Goal: Task Accomplishment & Management: Manage account settings

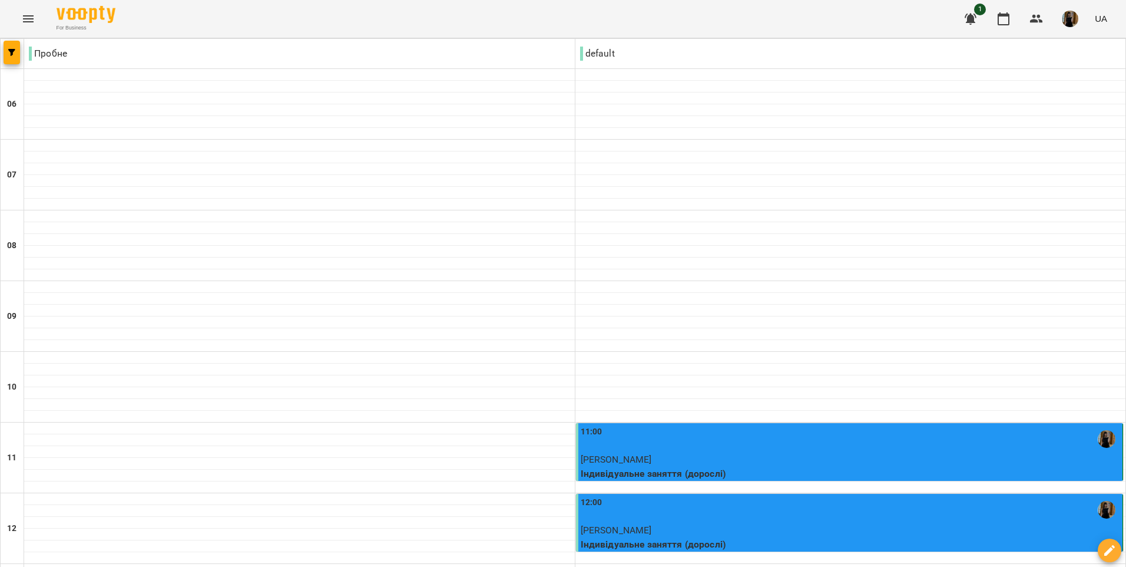
scroll to position [606, 0]
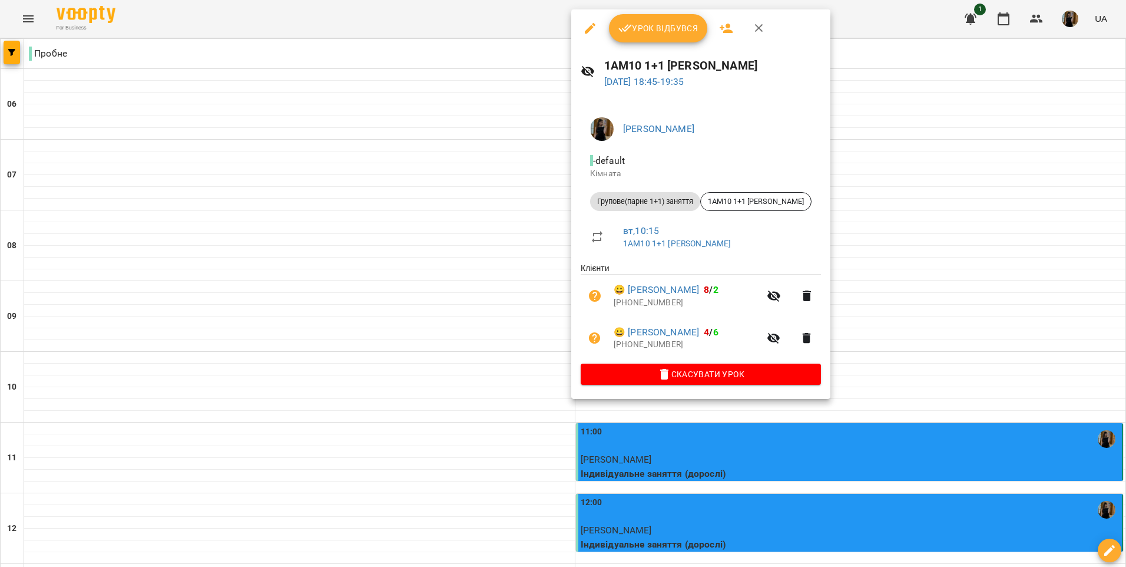
click at [482, 24] on span "Урок відбувся" at bounding box center [659, 28] width 80 height 14
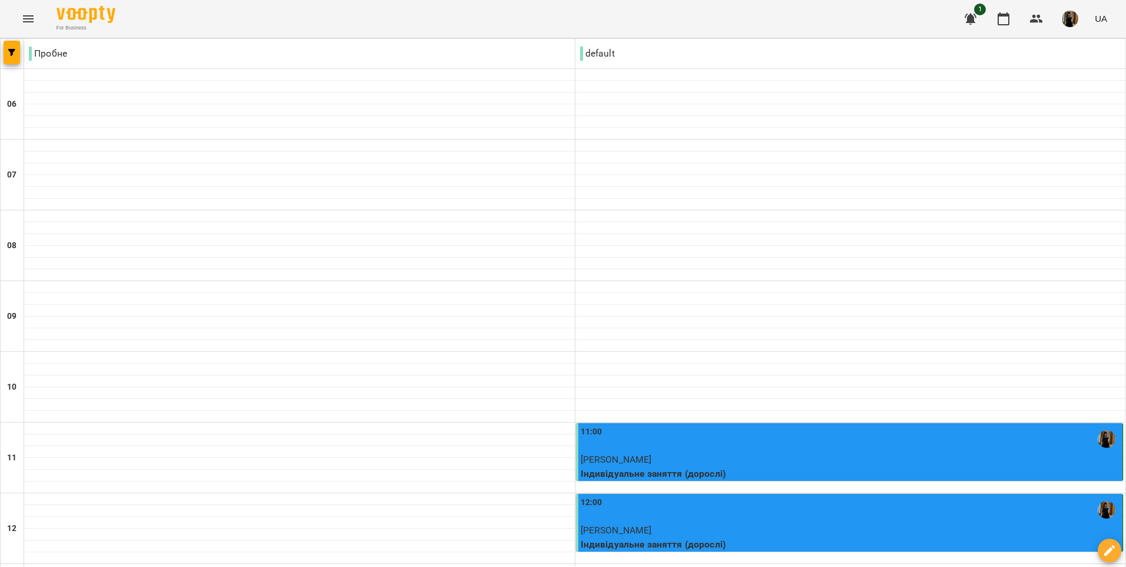
scroll to position [782, 0]
type input "**********"
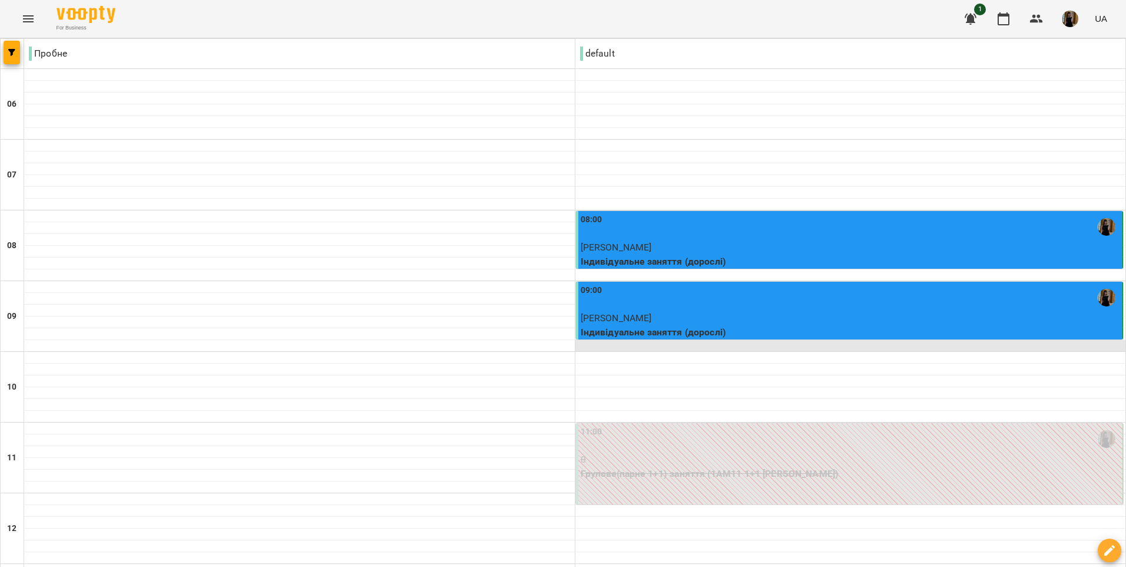
scroll to position [530, 0]
drag, startPoint x: 315, startPoint y: 499, endPoint x: 309, endPoint y: 500, distance: 6.0
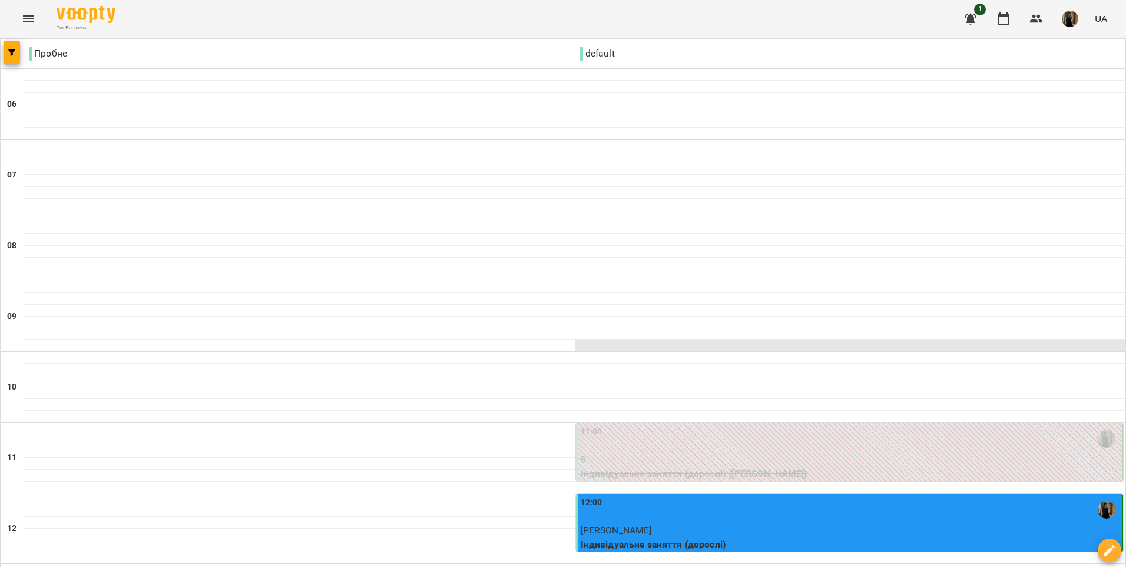
scroll to position [193, 0]
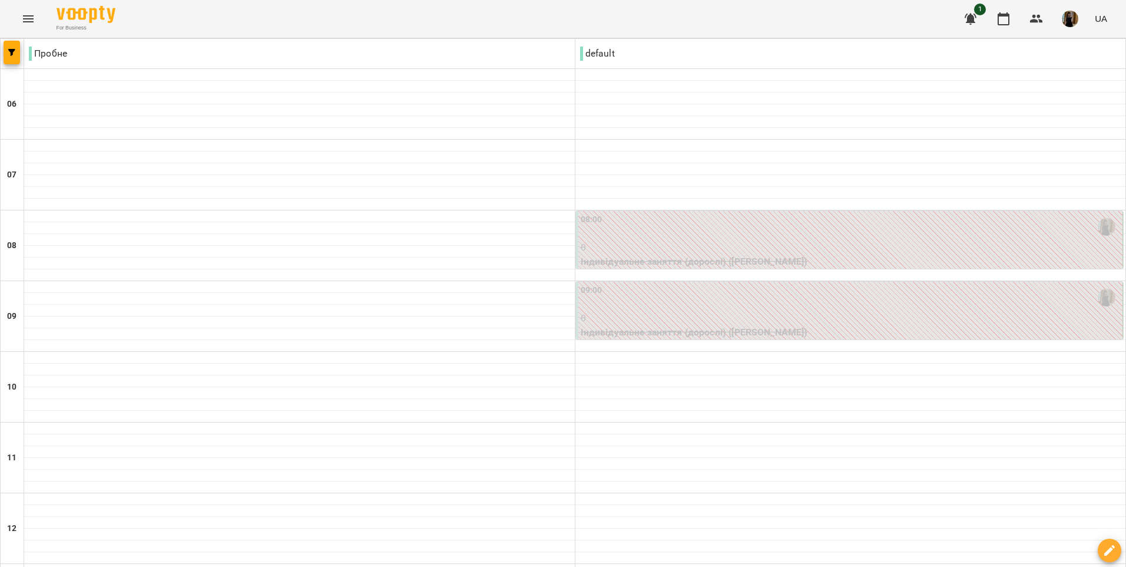
scroll to position [707, 0]
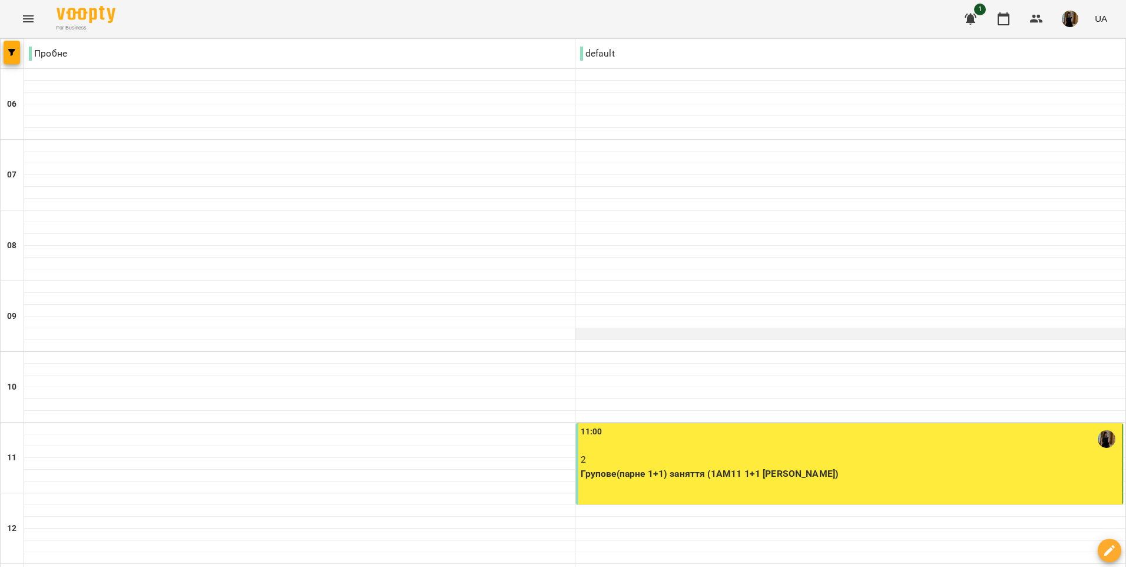
scroll to position [782, 0]
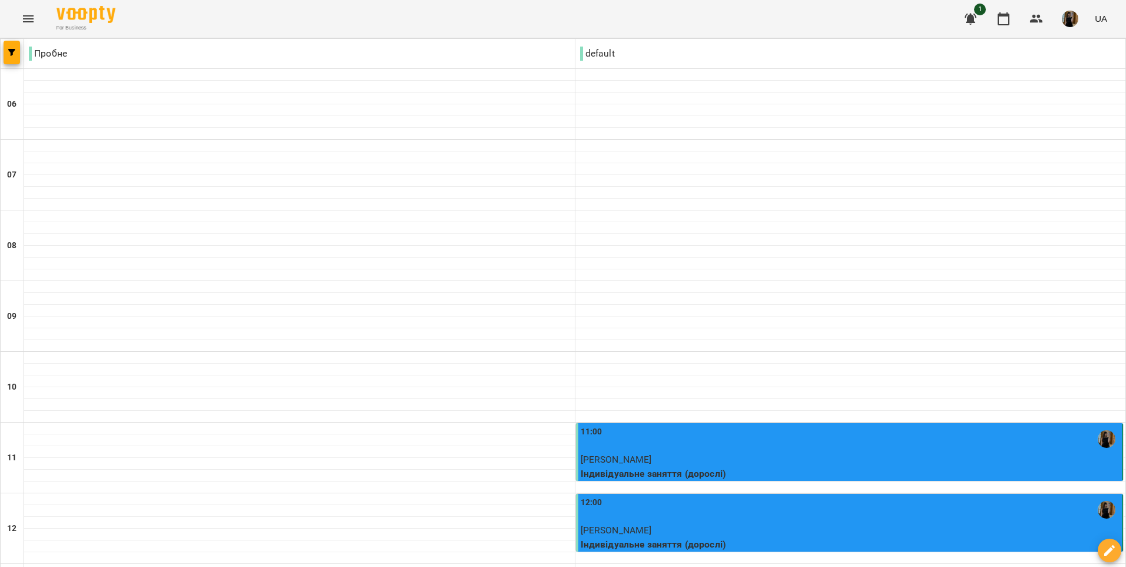
scroll to position [648, 0]
type input "**********"
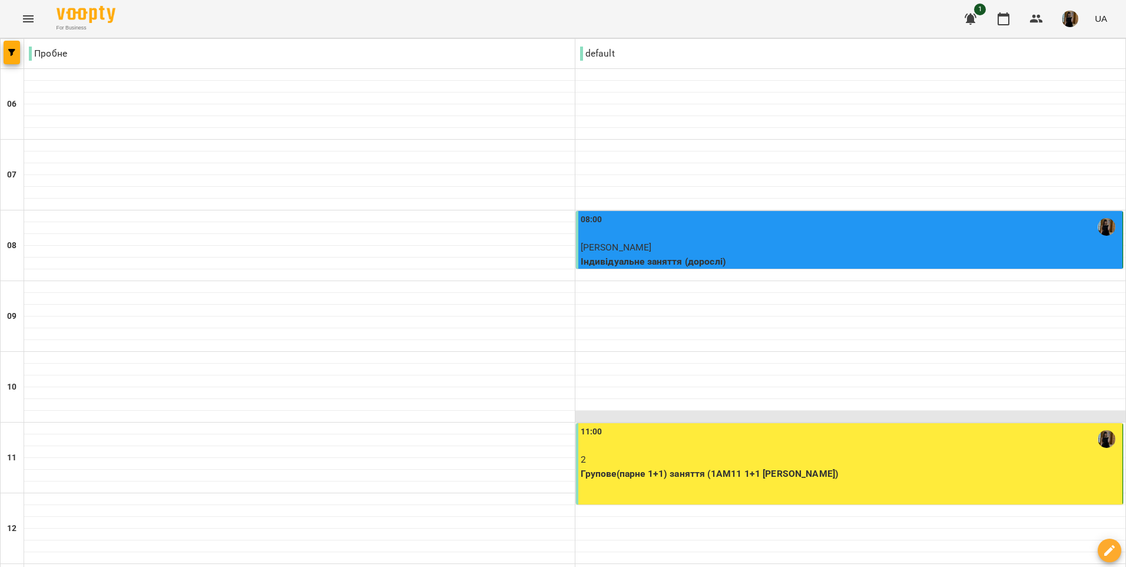
scroll to position [530, 0]
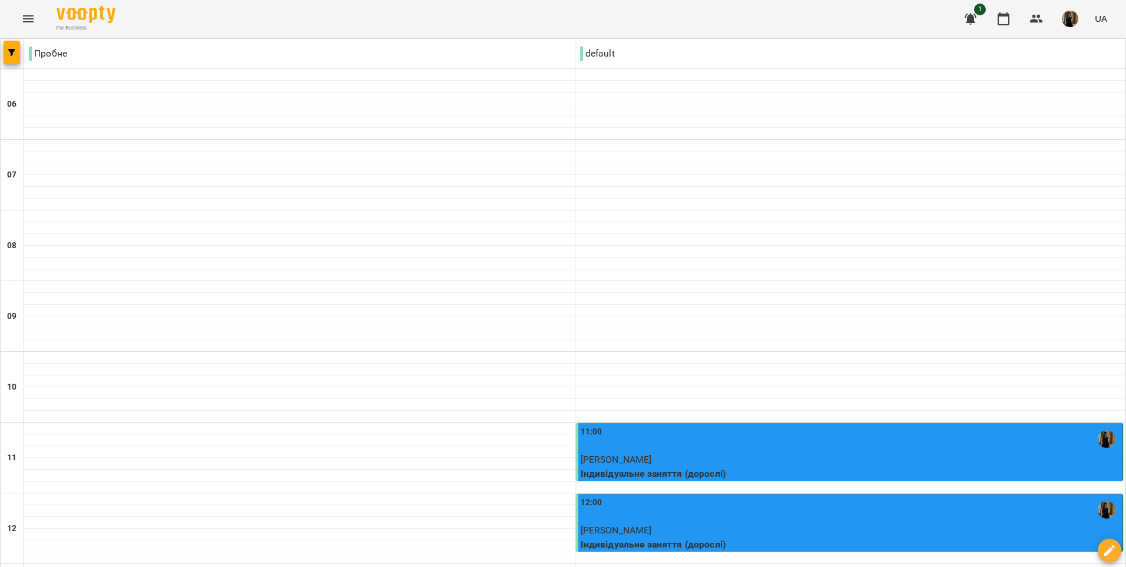
scroll to position [782, 0]
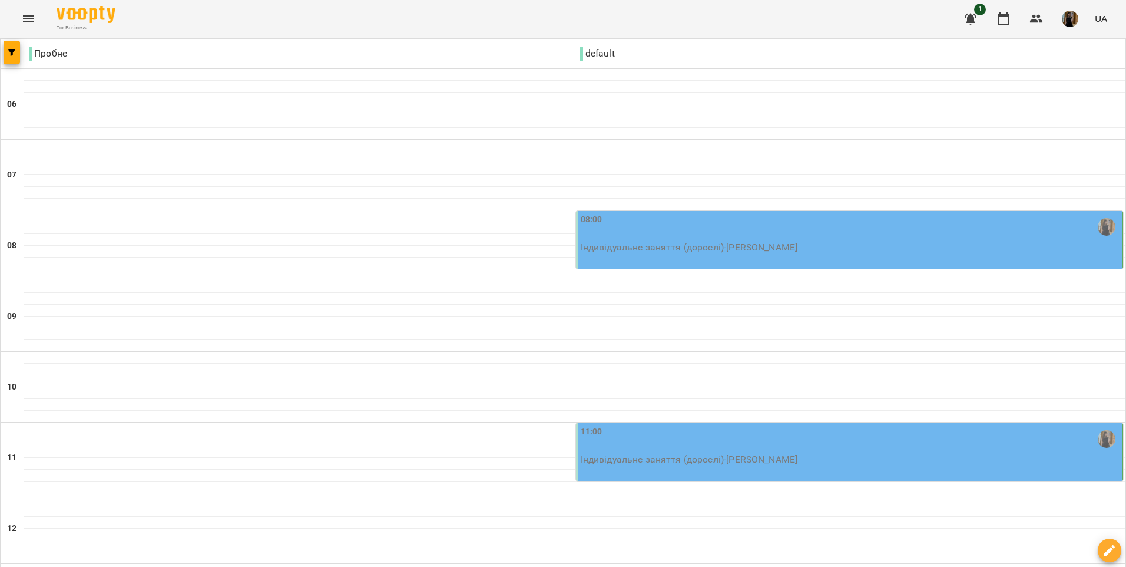
scroll to position [353, 0]
